Goal: Information Seeking & Learning: Learn about a topic

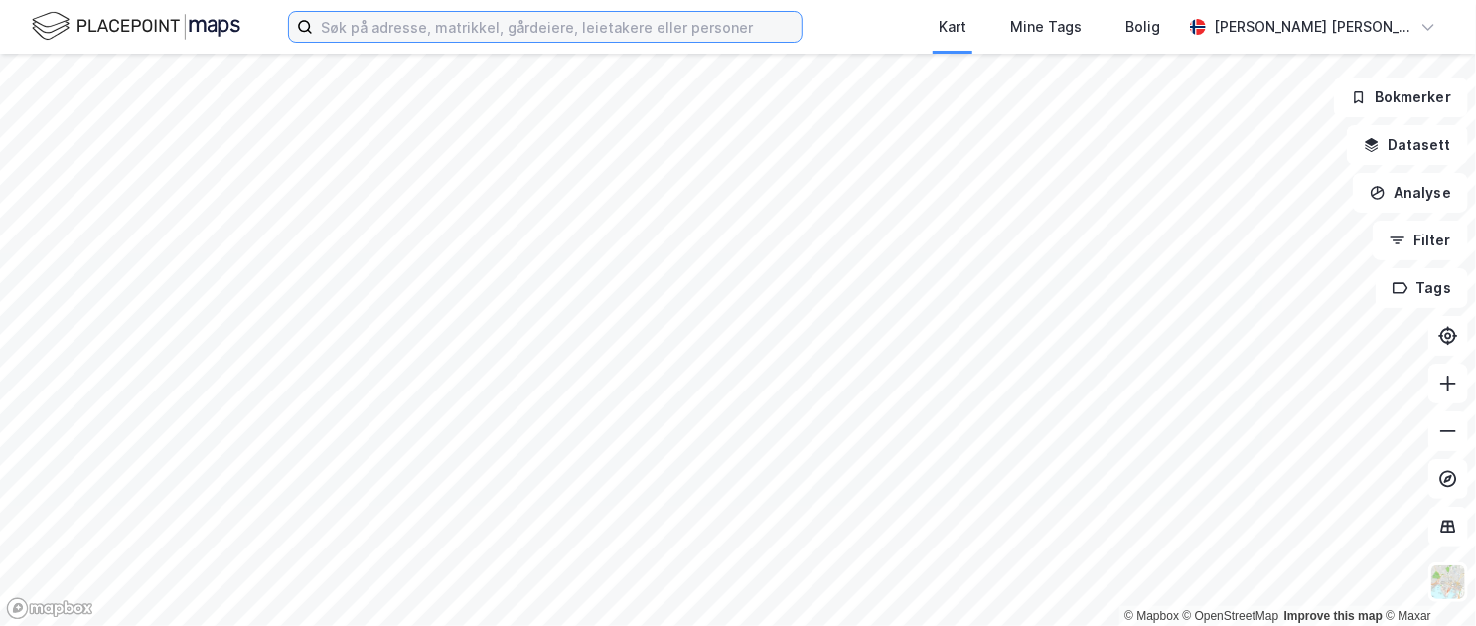
click at [376, 25] on input at bounding box center [557, 27] width 489 height 30
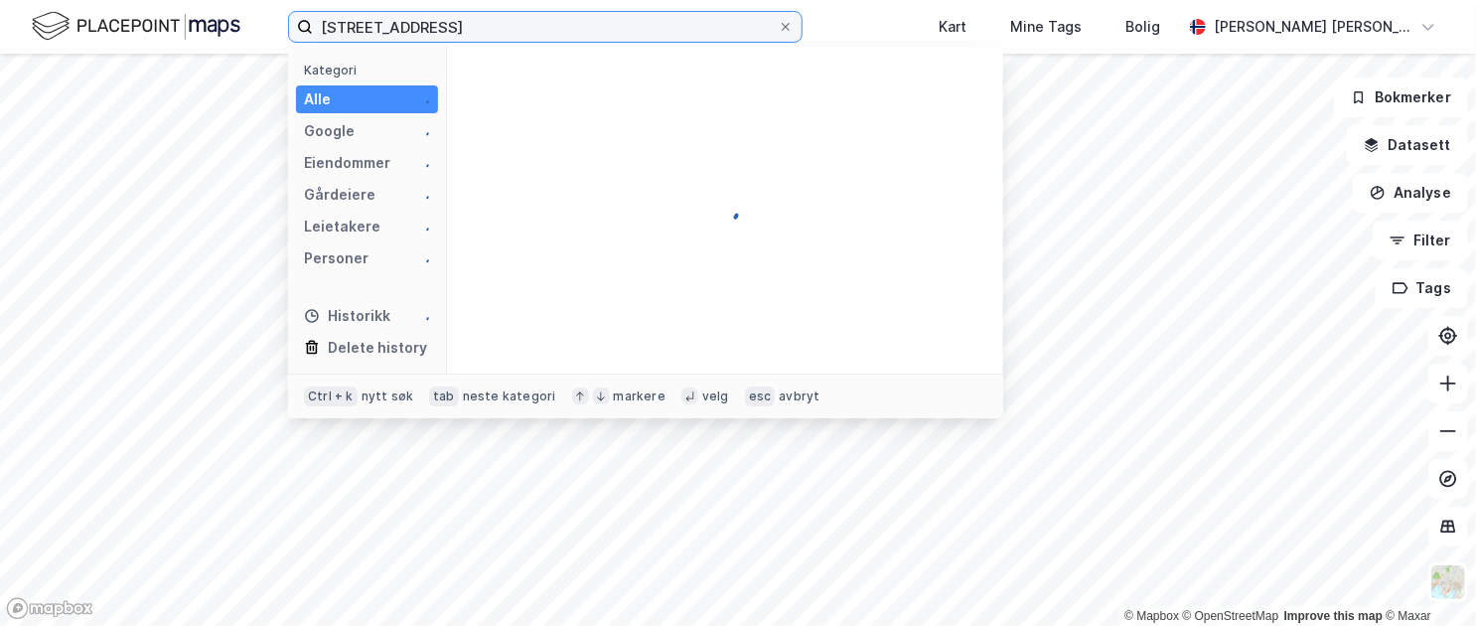
type input "[STREET_ADDRESS]"
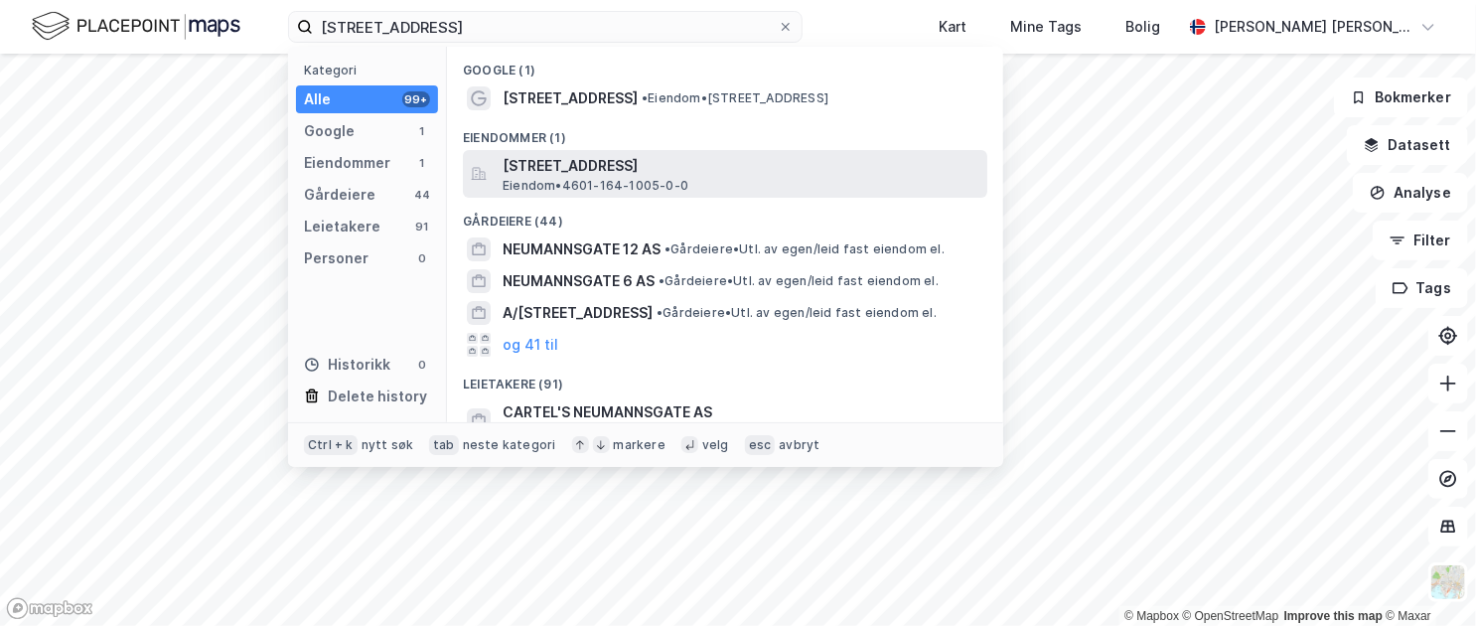
click at [629, 170] on span "[STREET_ADDRESS]" at bounding box center [741, 166] width 477 height 24
